Goal: Task Accomplishment & Management: Manage account settings

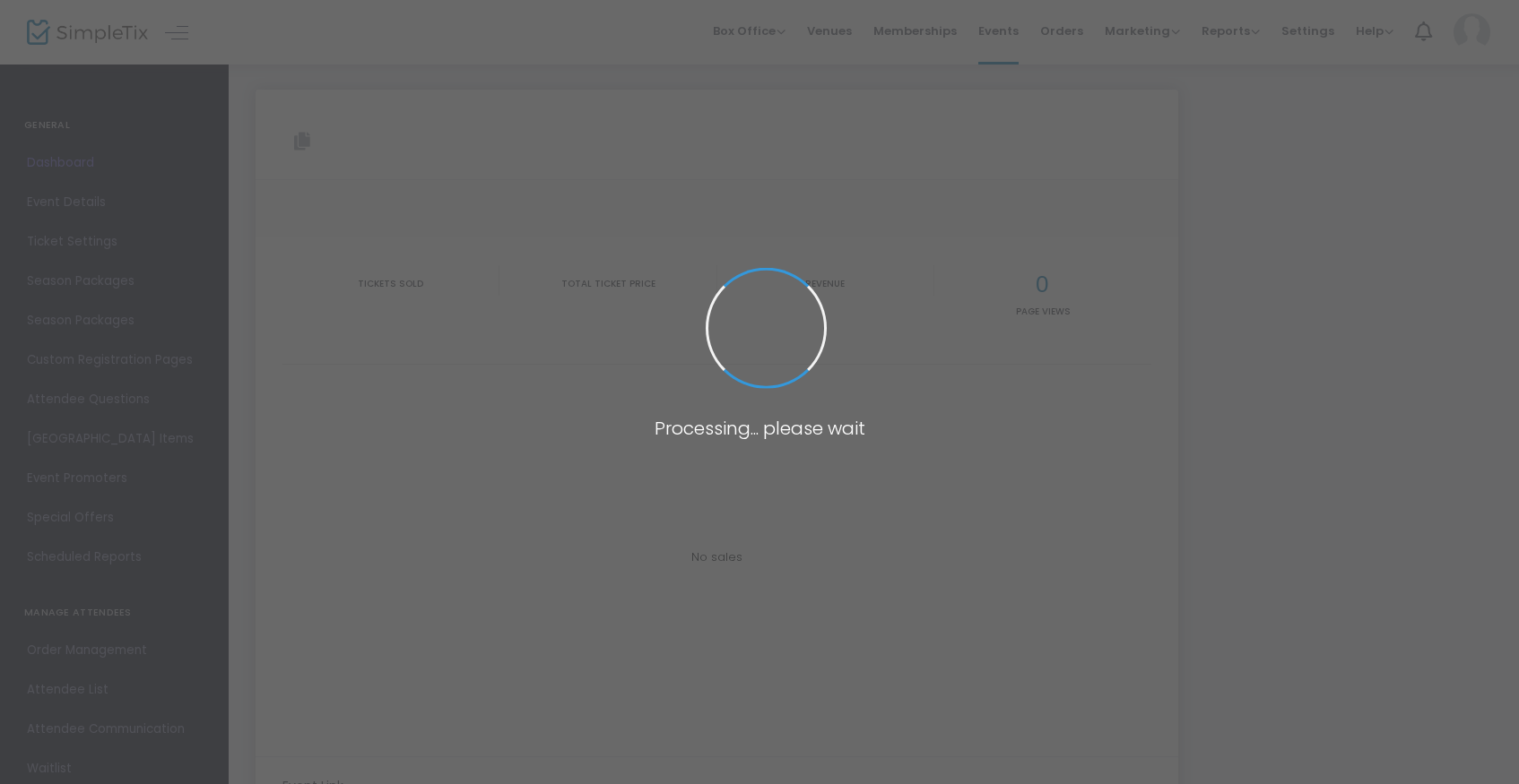
type input "https://www.simpletix.com/e/screen-break-the-pilot-episode-photo-ops-tickets-24…"
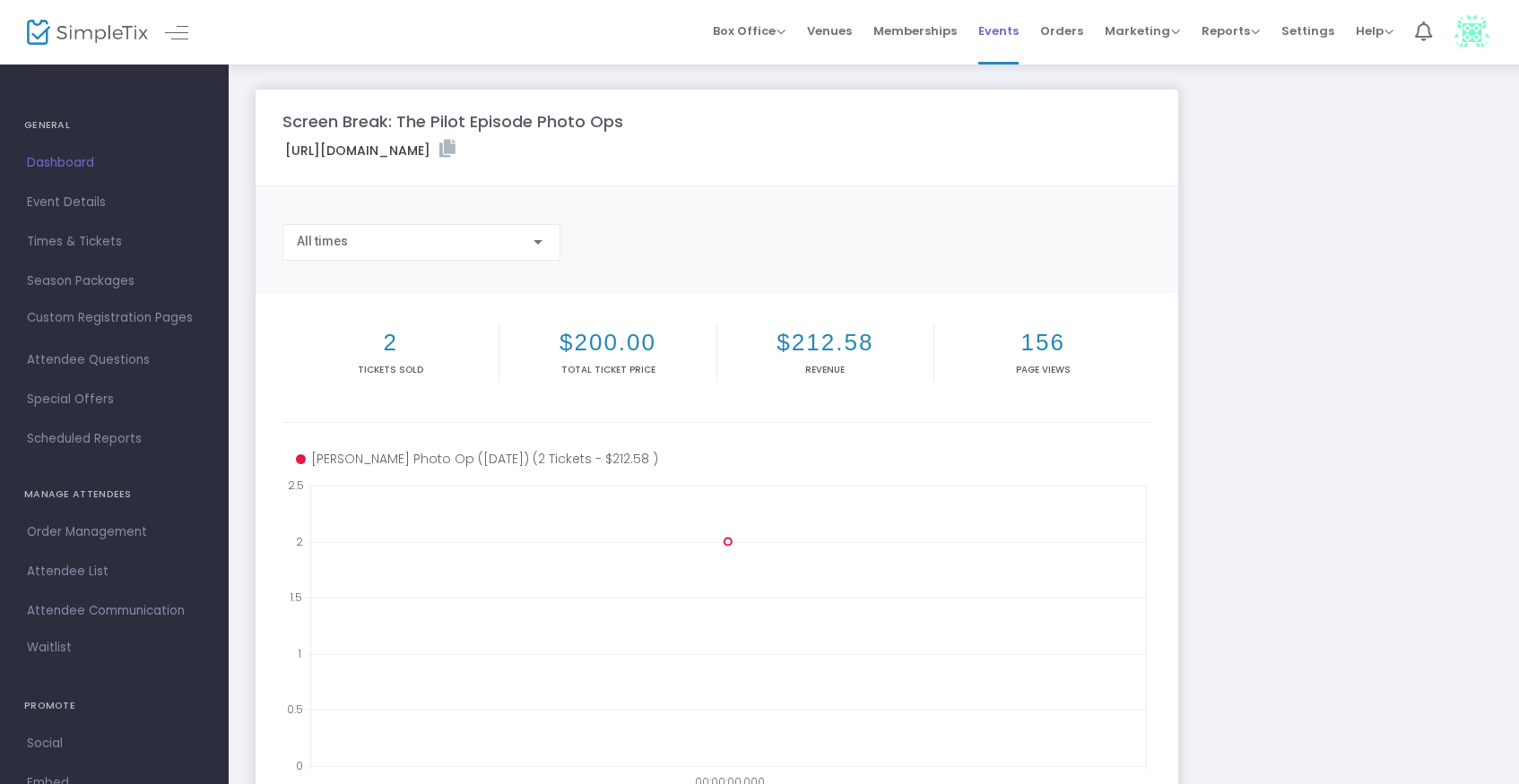
click at [1005, 29] on span "Events" at bounding box center [998, 31] width 40 height 45
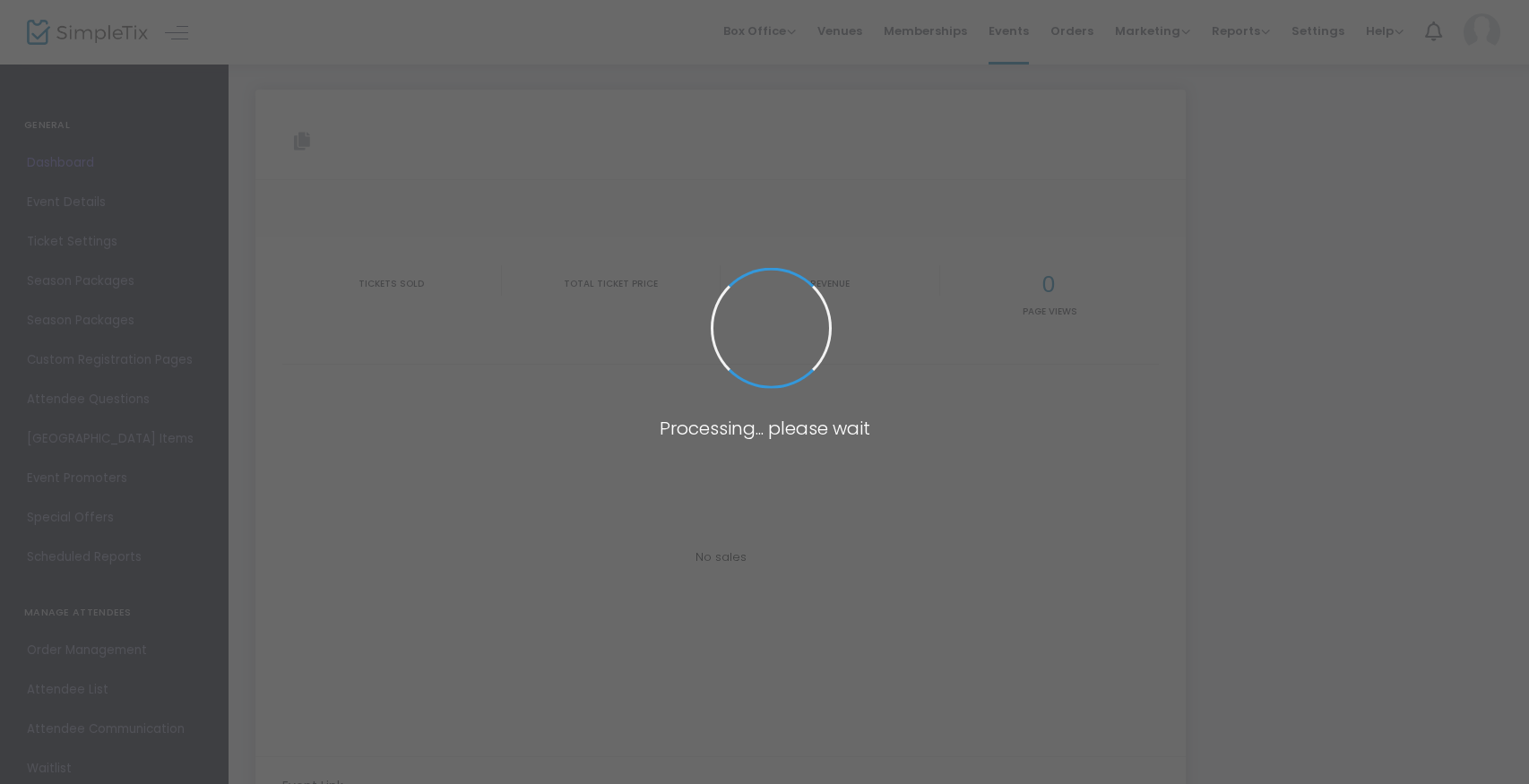
type input "[URL][DOMAIN_NAME]"
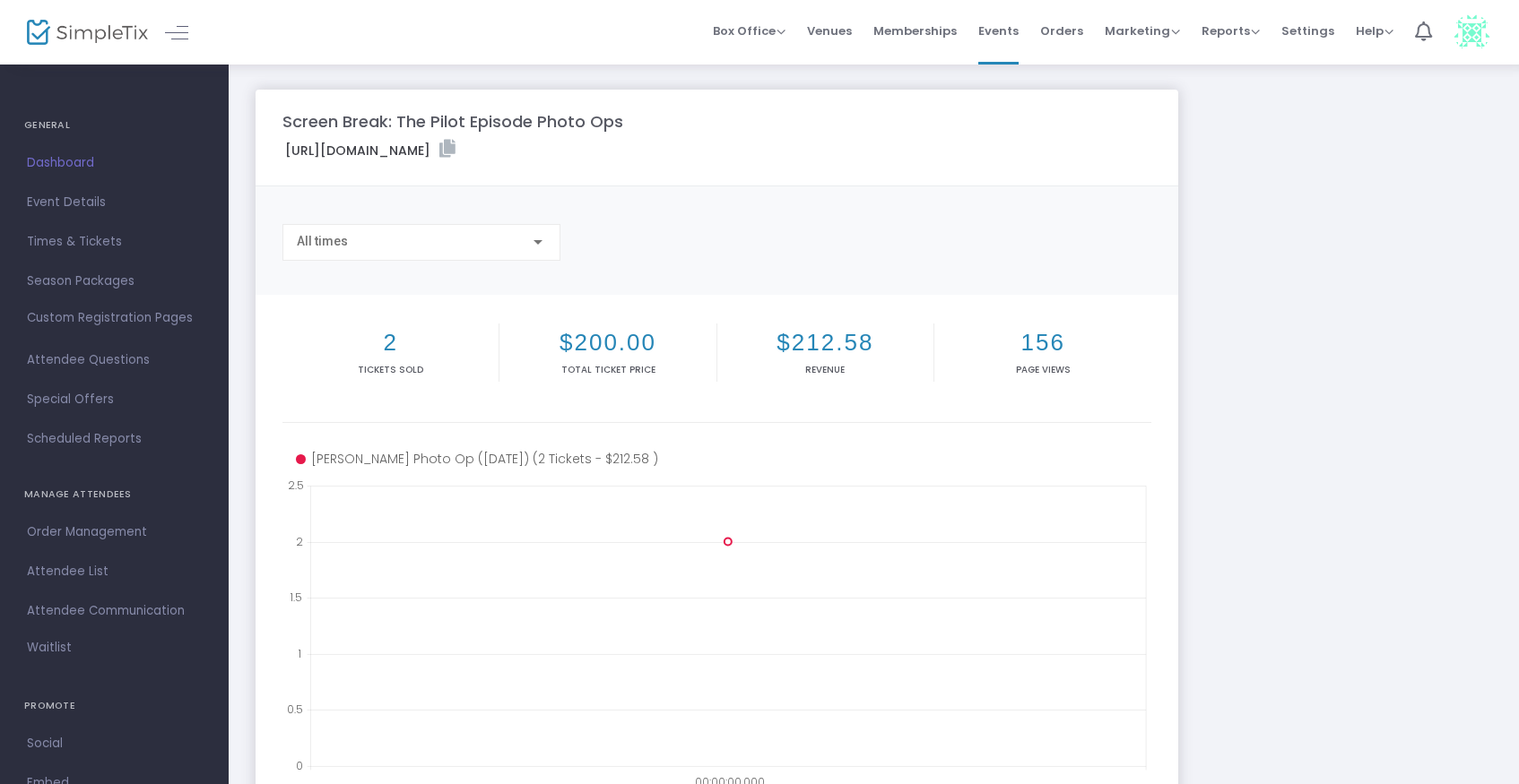
click at [992, 25] on span "Events" at bounding box center [998, 31] width 40 height 45
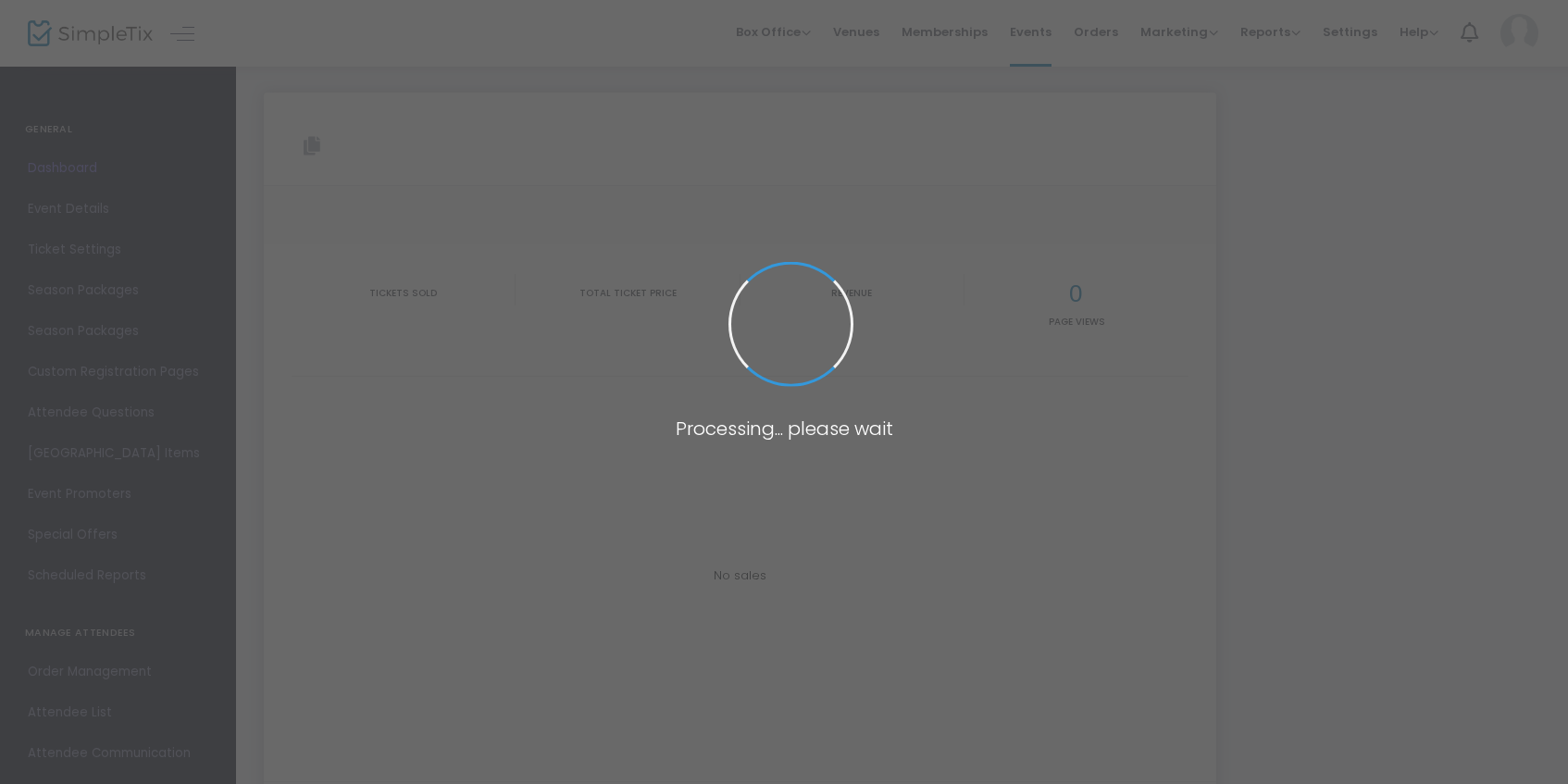
type input "https://www.simpletix.com/e/screen-break-the-pilot-episode-photo-ops-tickets-24…"
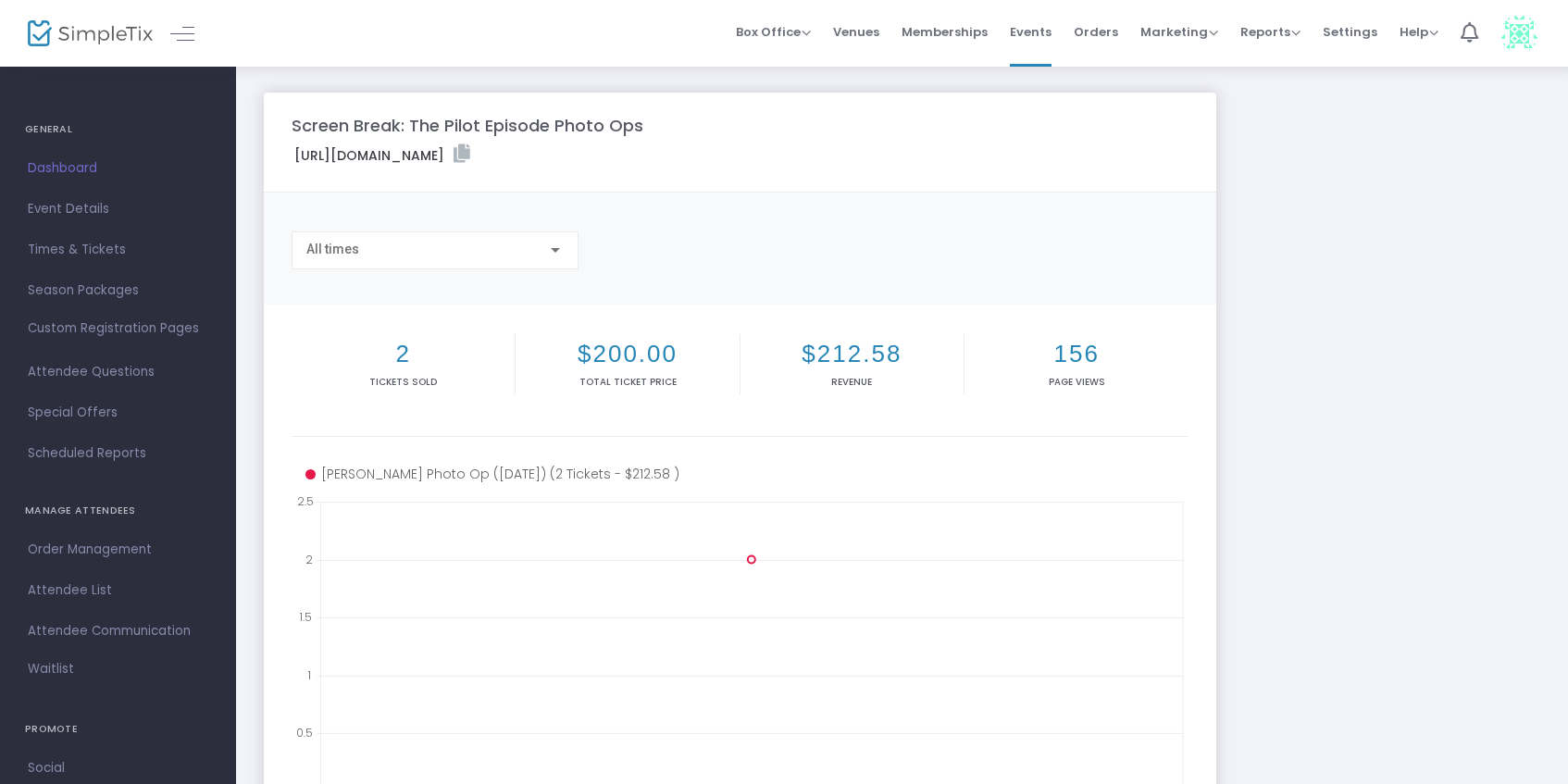
click at [1029, 37] on span "Events" at bounding box center [1030, 32] width 41 height 47
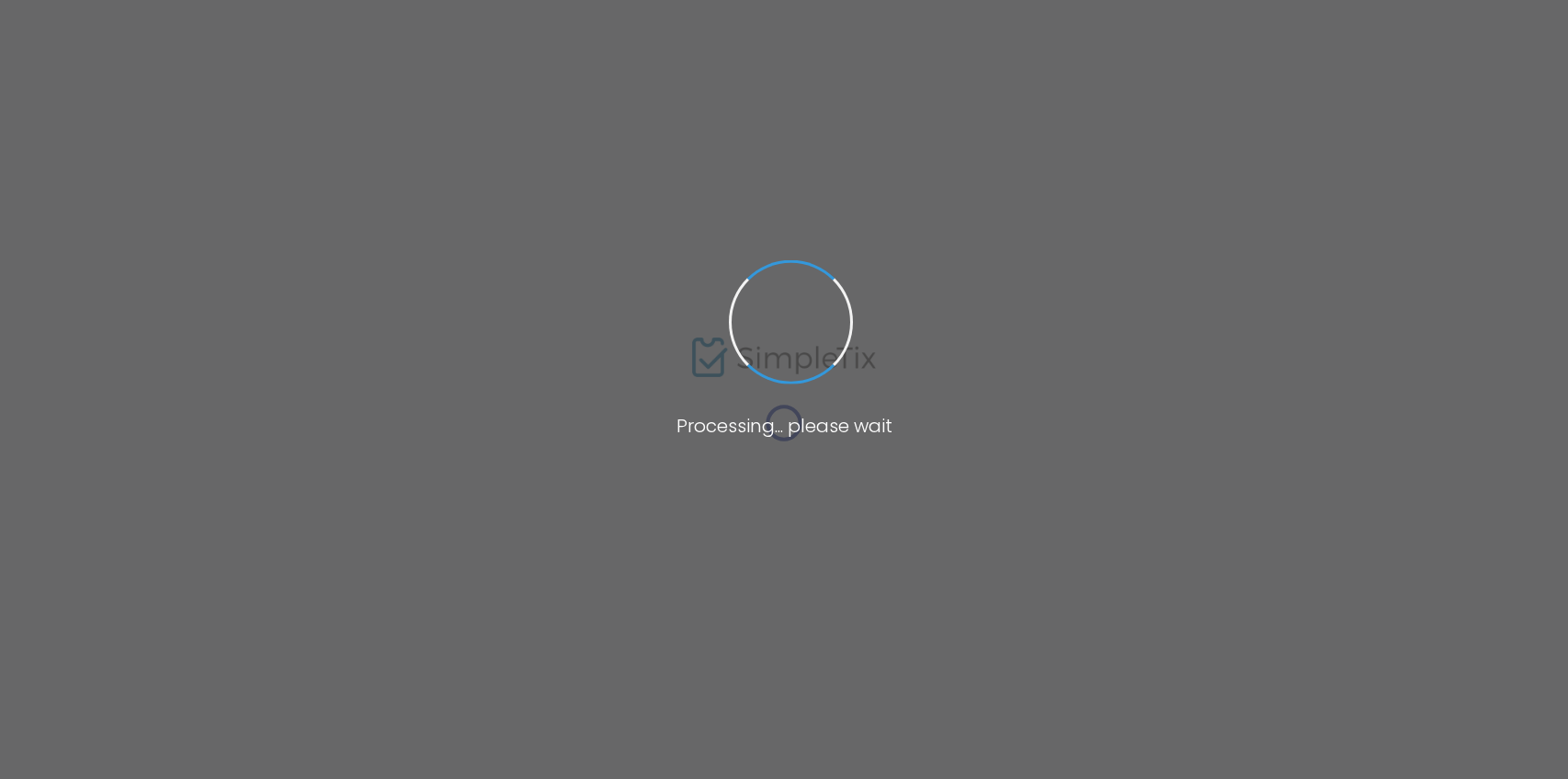
type input "Atlanta Convention Center at Americasmart"
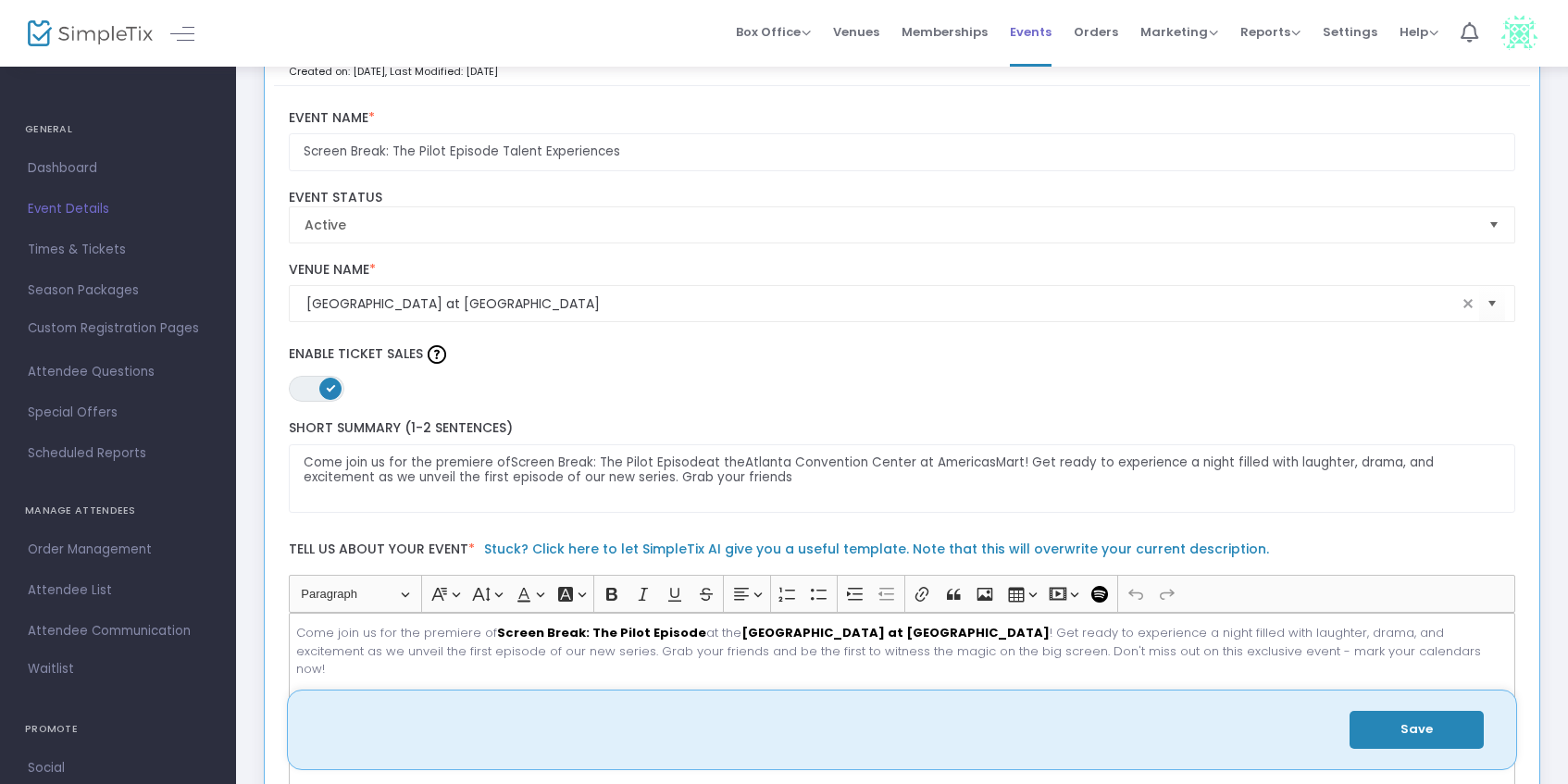
click at [1029, 30] on span "Events" at bounding box center [1030, 32] width 41 height 47
